Goal: Information Seeking & Learning: Learn about a topic

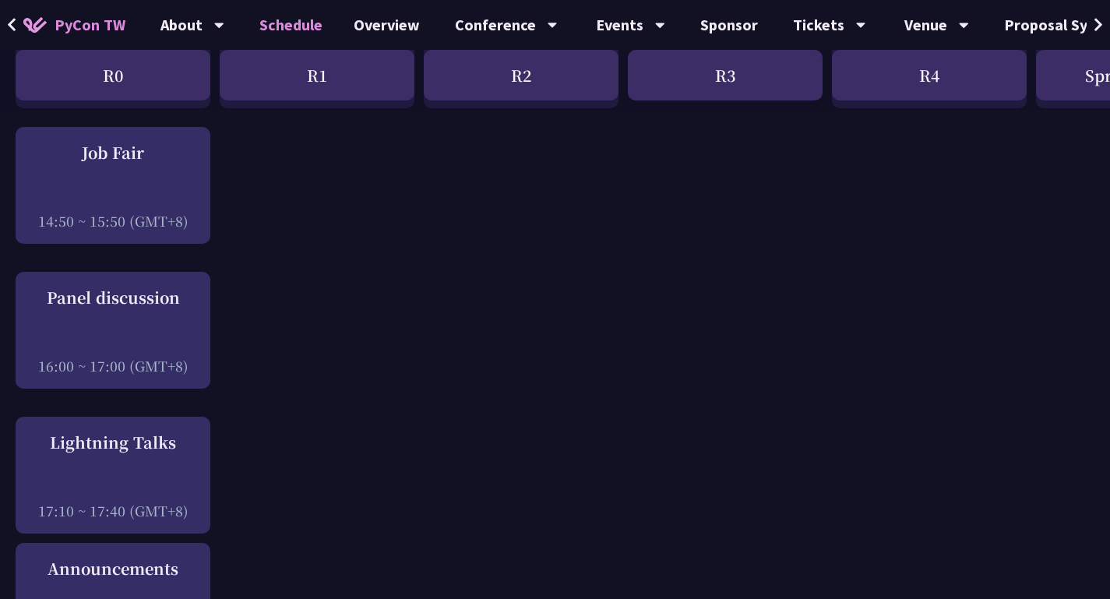
scroll to position [2028, 0]
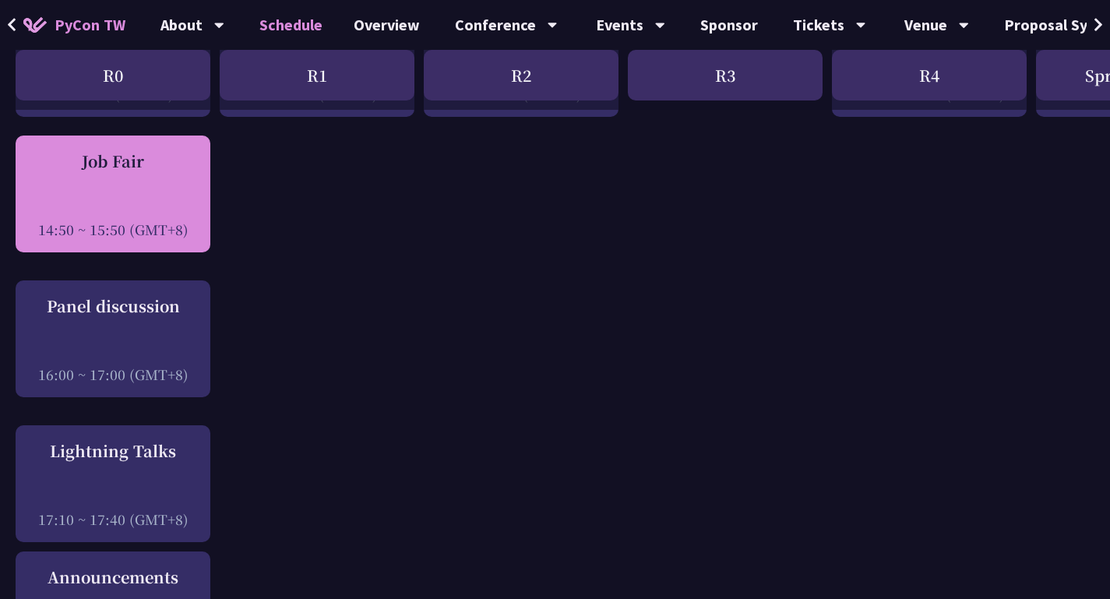
click at [113, 173] on div "Job Fair 14:50 ~ 15:50 (GMT+8)" at bounding box center [112, 195] width 179 height 90
click at [152, 167] on div "Job Fair 14:50 ~ 15:50 (GMT+8)" at bounding box center [112, 195] width 179 height 90
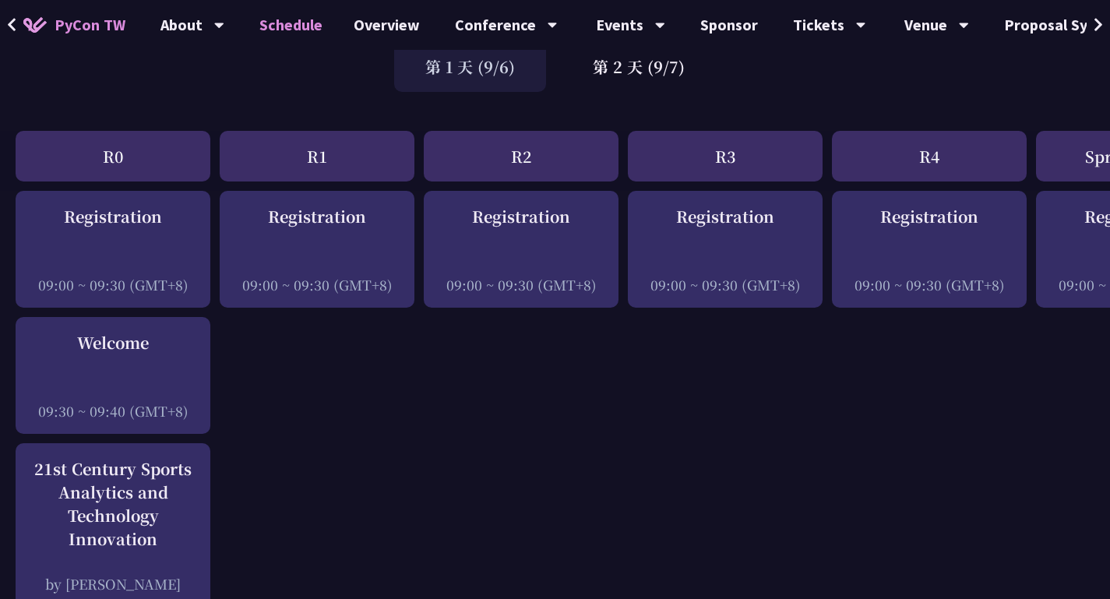
scroll to position [5, 0]
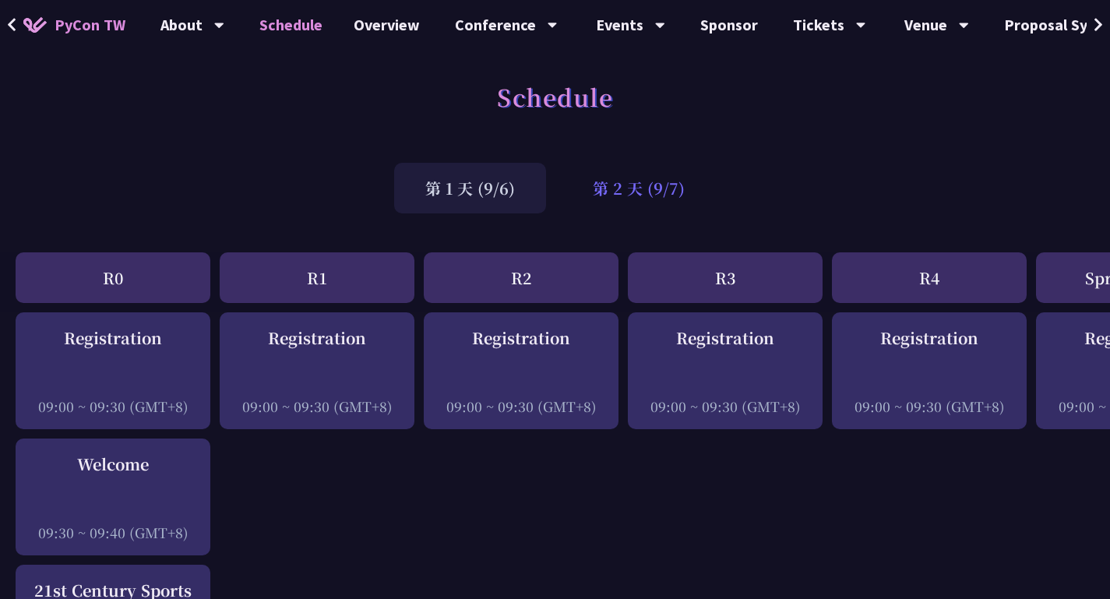
click at [657, 186] on div "第 2 天 (9/7)" at bounding box center [638, 188] width 154 height 51
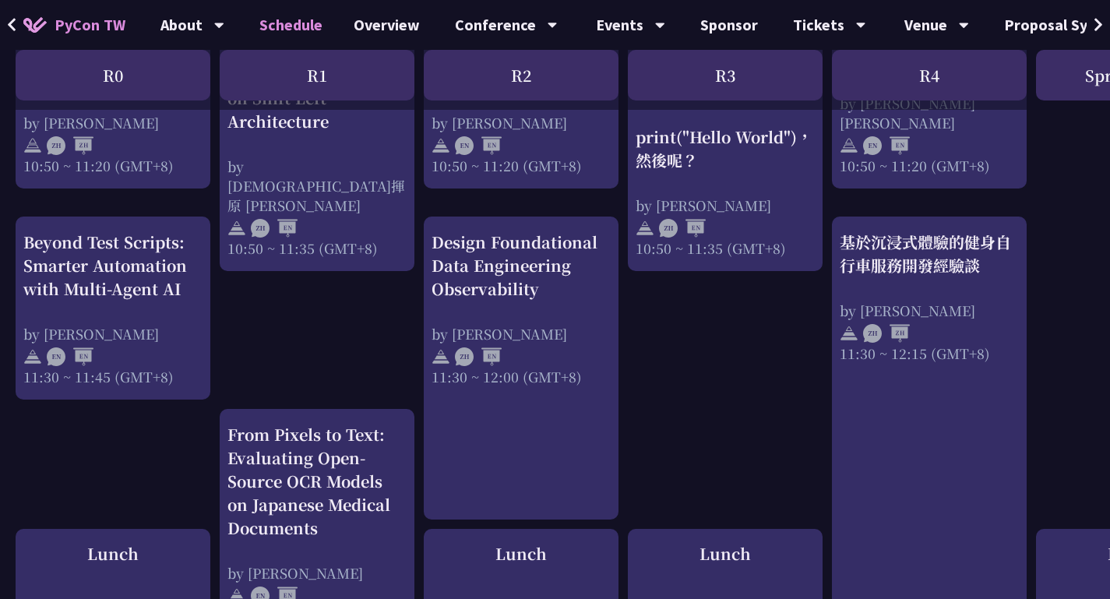
scroll to position [834, 0]
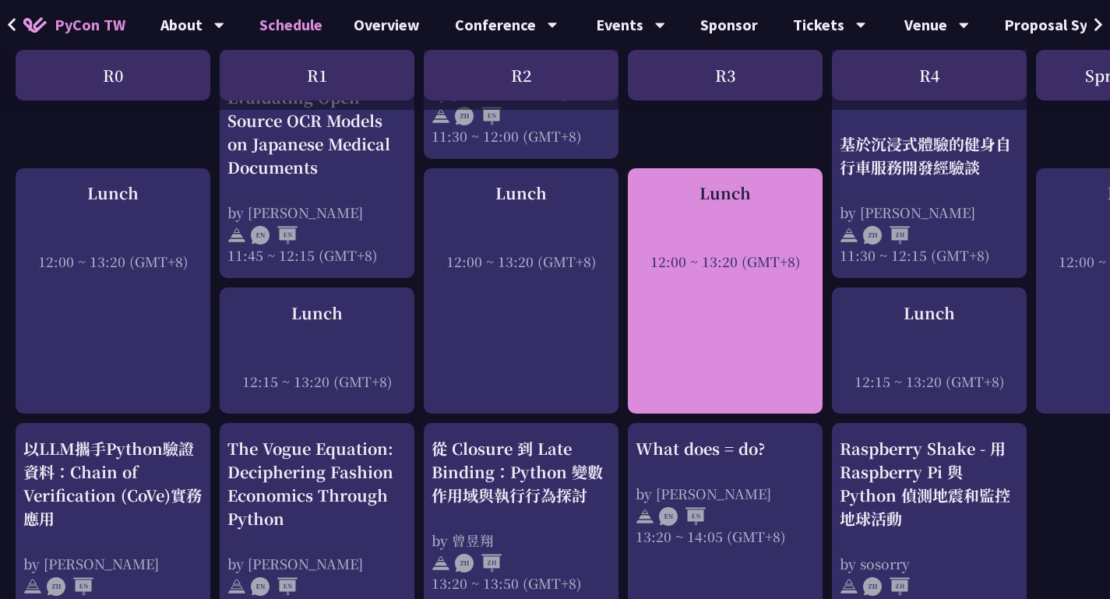
scroll to position [1208, 0]
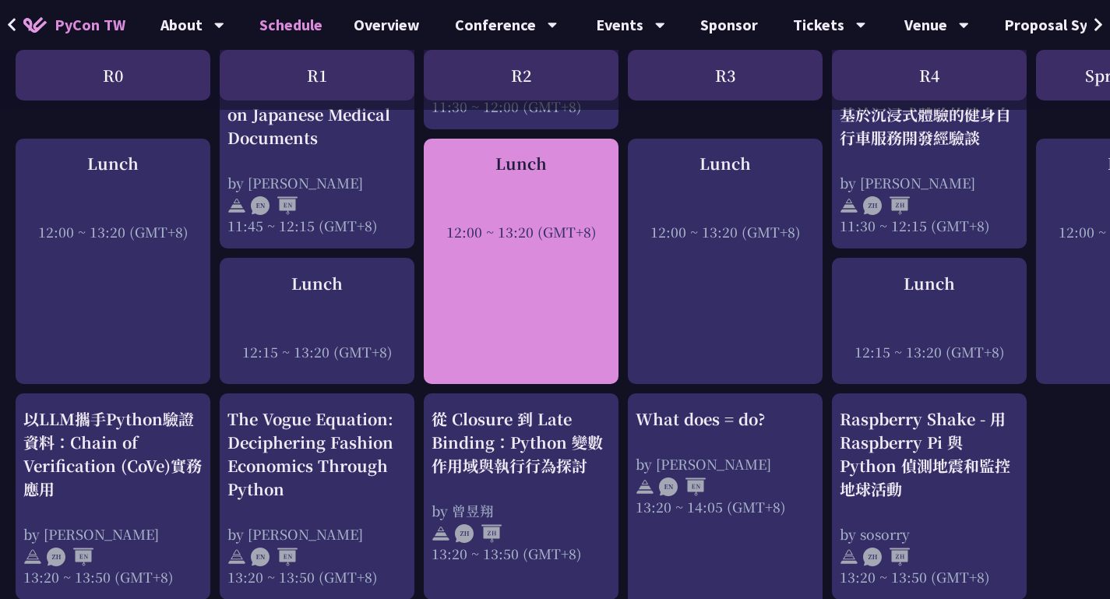
click at [501, 347] on div "Lunch 12:00 ~ 13:20 (GMT+8)" at bounding box center [521, 262] width 195 height 246
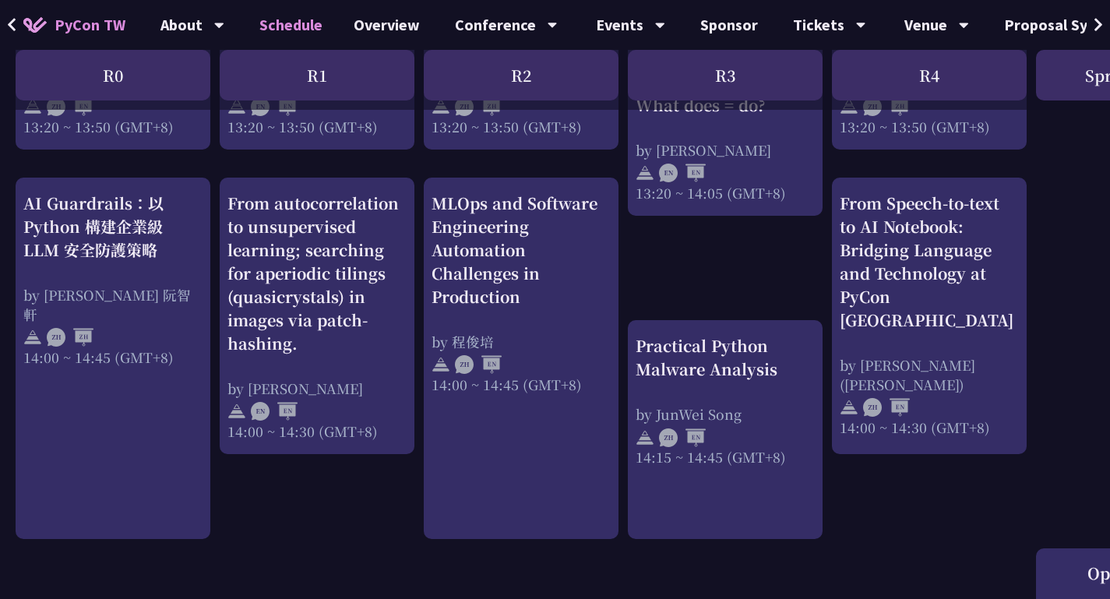
scroll to position [1675, 0]
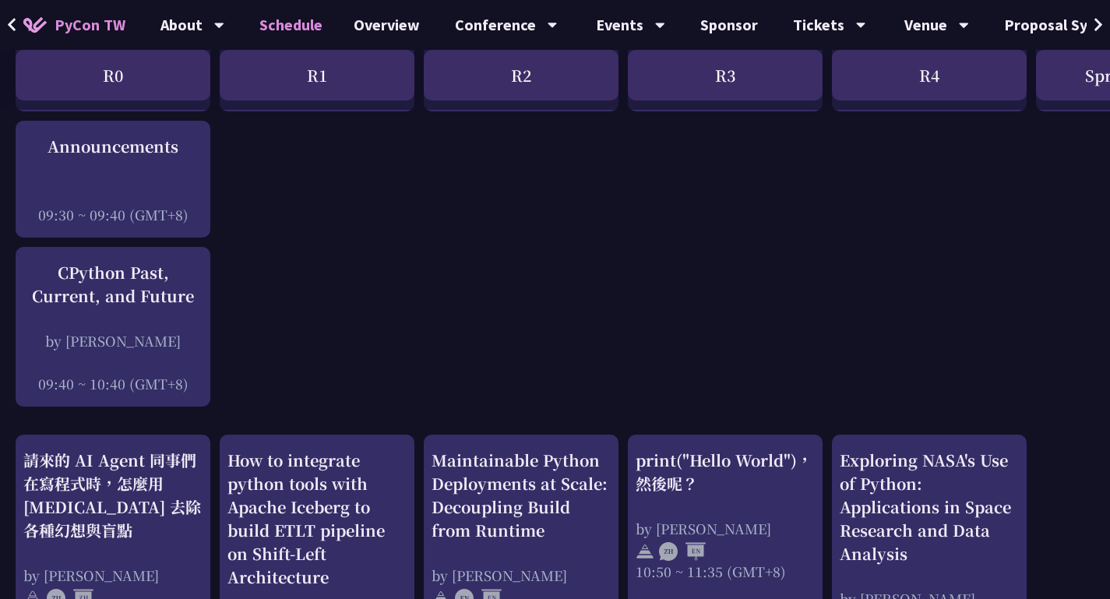
scroll to position [0, 0]
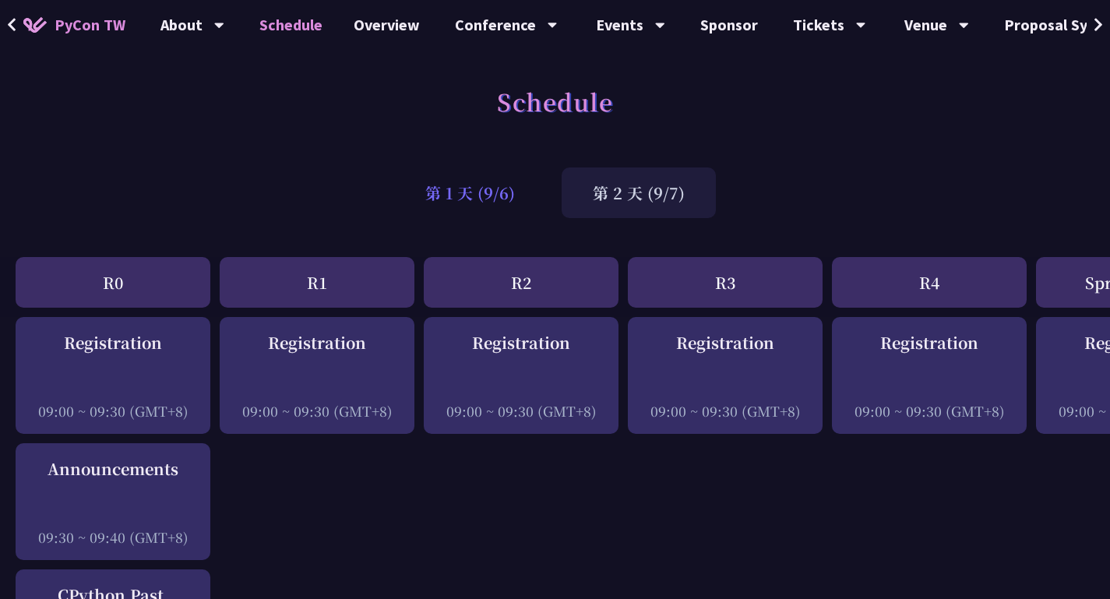
click at [510, 194] on div "第 1 天 (9/6)" at bounding box center [470, 192] width 152 height 51
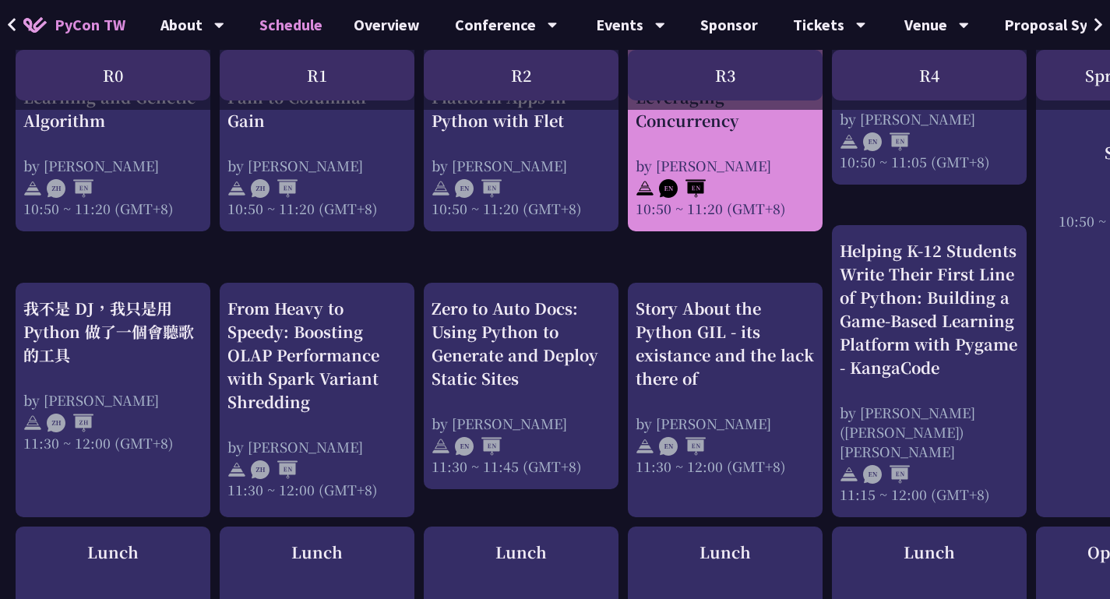
scroll to position [871, 0]
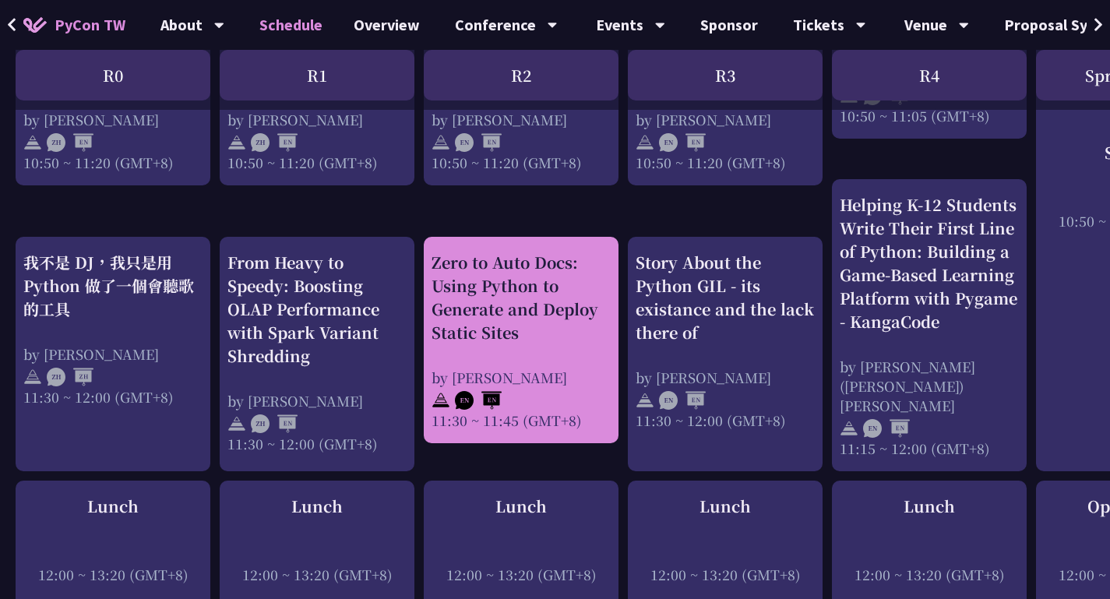
click at [610, 237] on div "Zero to Auto Docs: Using Python to Generate and Deploy Static Sites by [PERSON_…" at bounding box center [521, 340] width 195 height 206
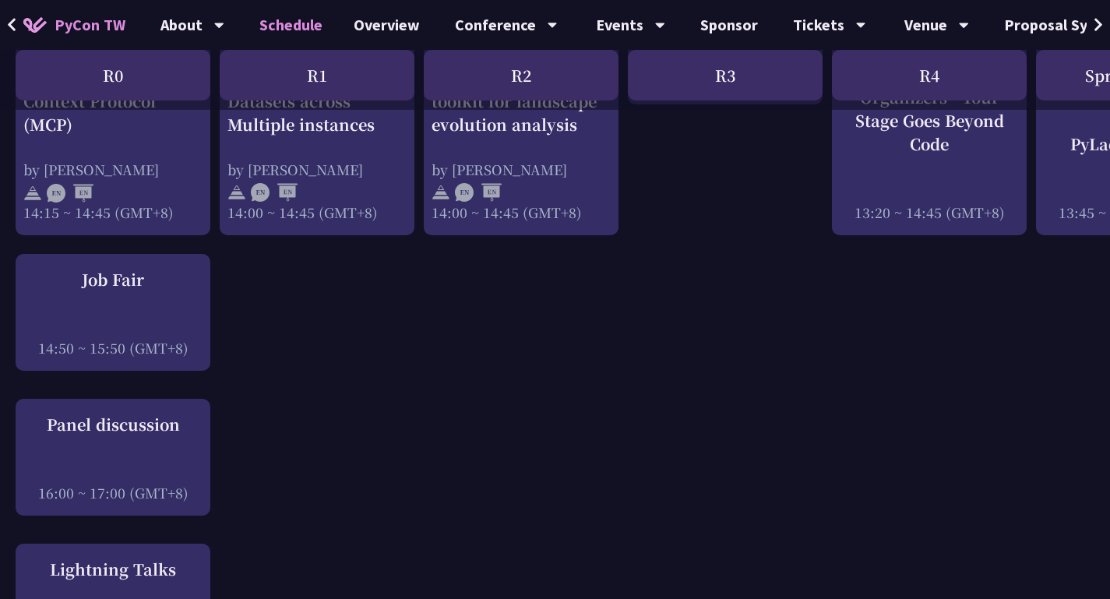
scroll to position [1937, 0]
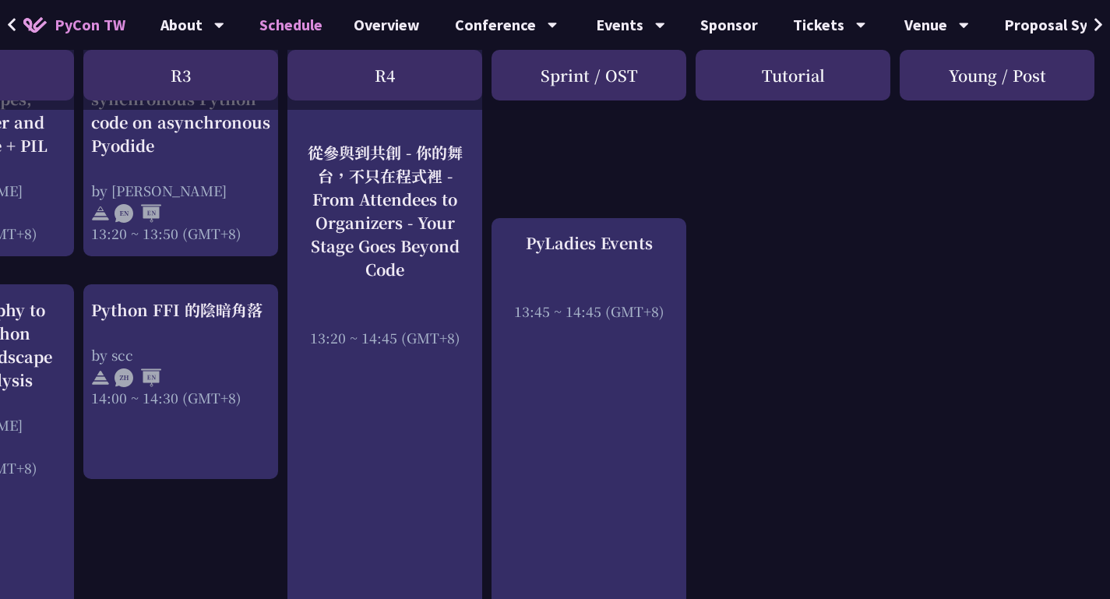
scroll to position [1546, 544]
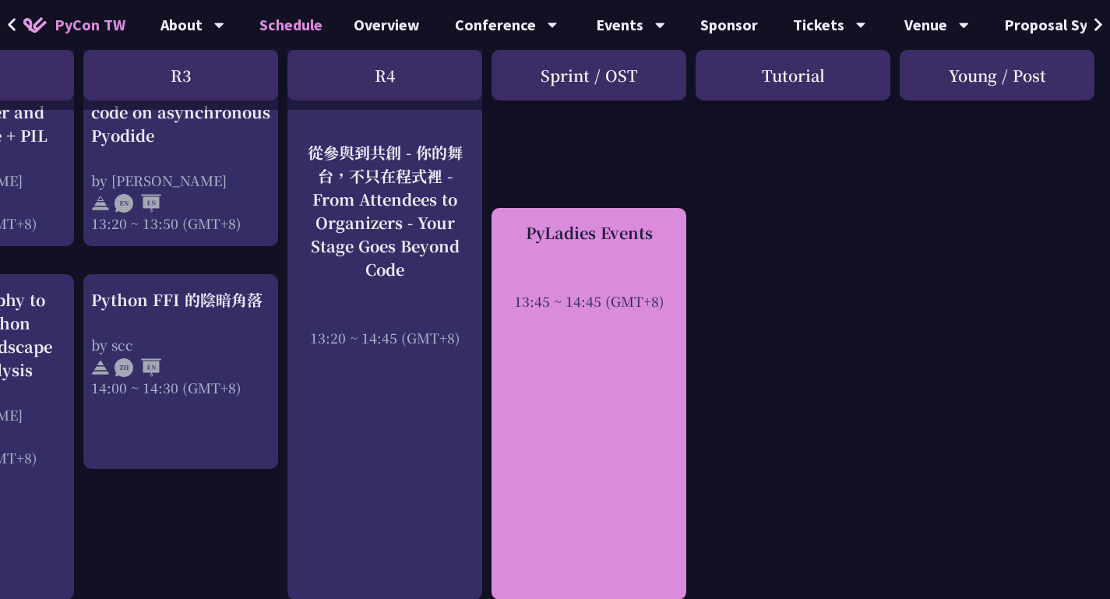
click at [617, 377] on div "PyLadies Events 13:45 ~ 14:45 (GMT+8)" at bounding box center [588, 404] width 195 height 392
